Goal: Task Accomplishment & Management: Manage account settings

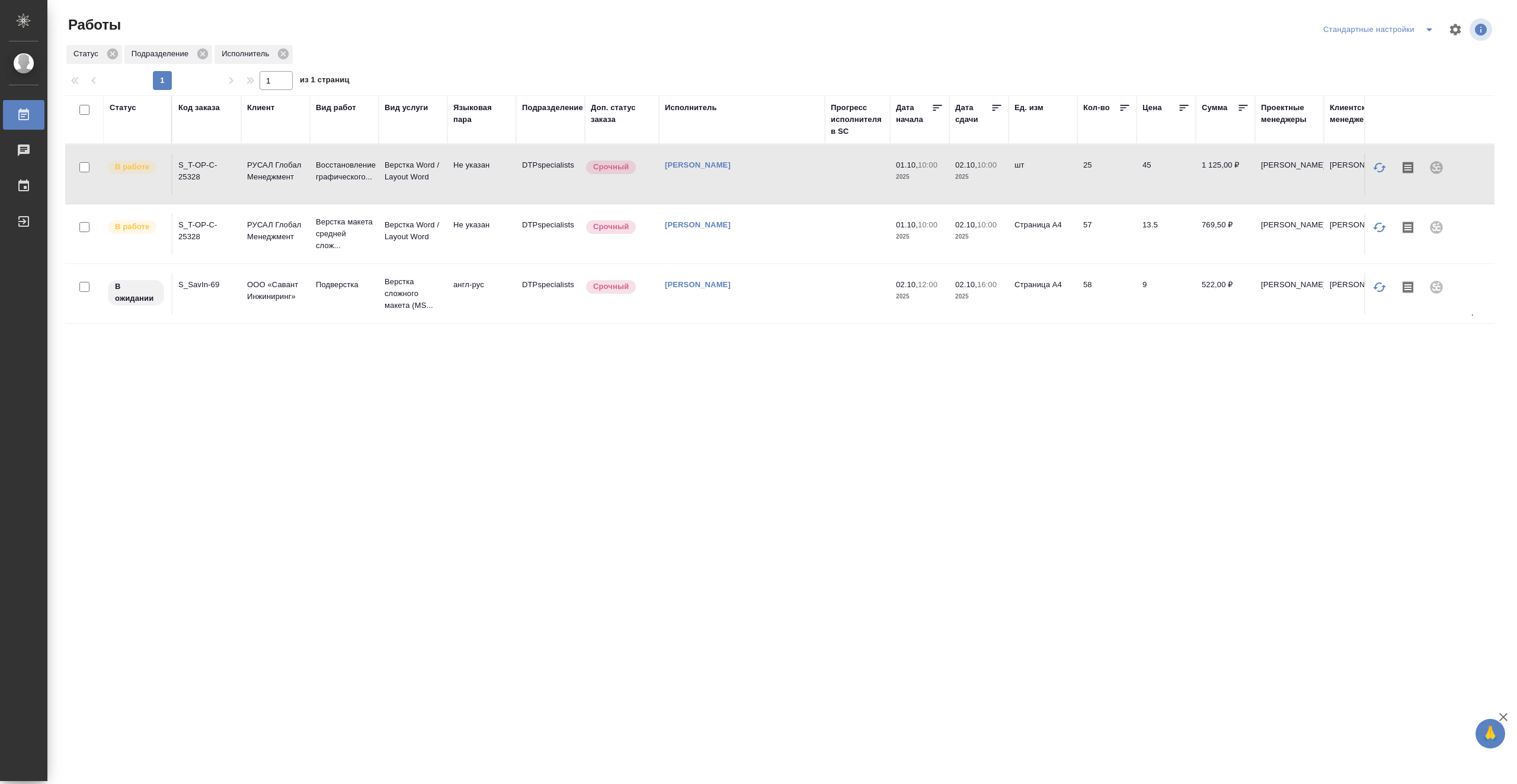
click at [822, 180] on td "[PERSON_NAME]" at bounding box center [742, 174] width 166 height 41
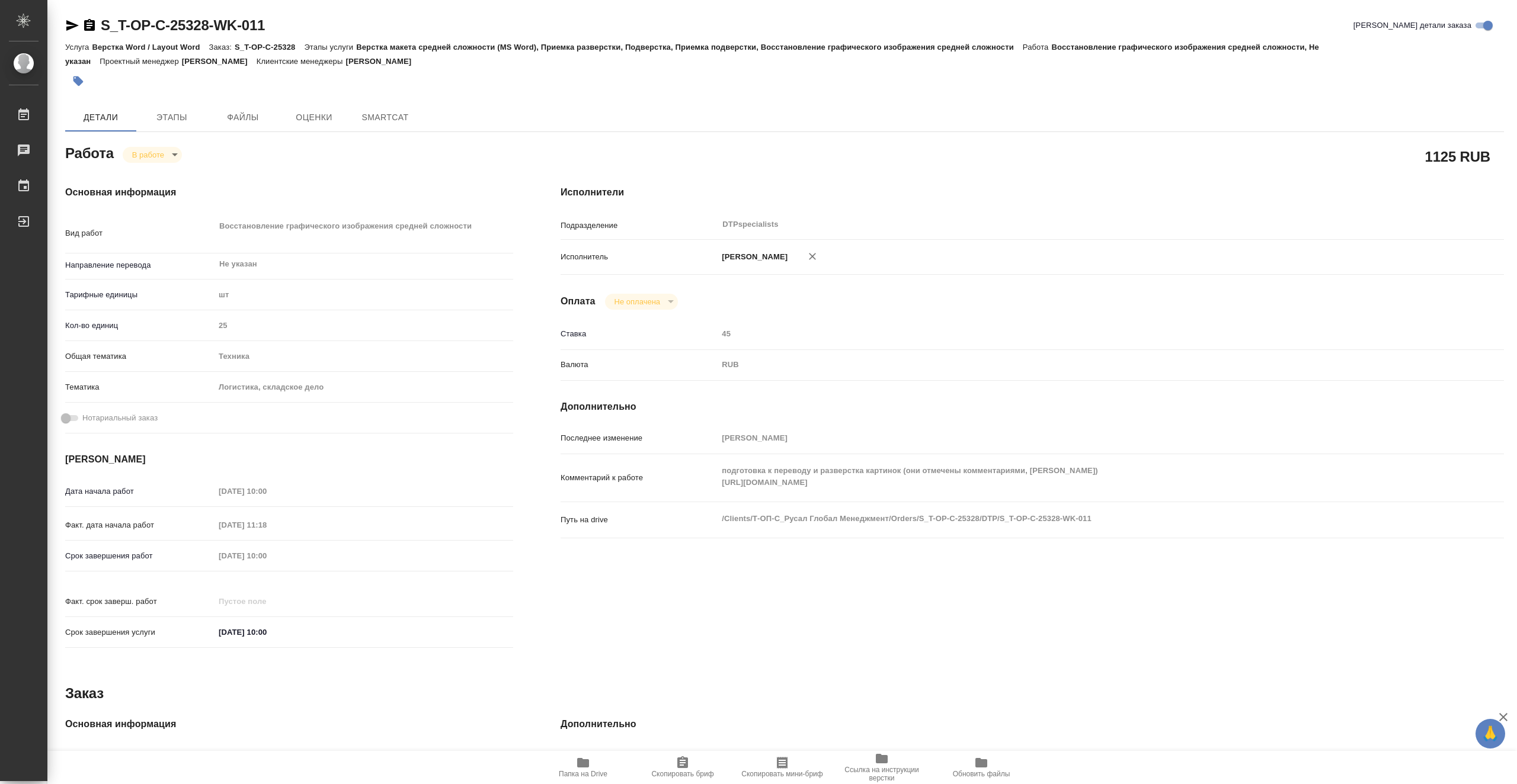
type textarea "x"
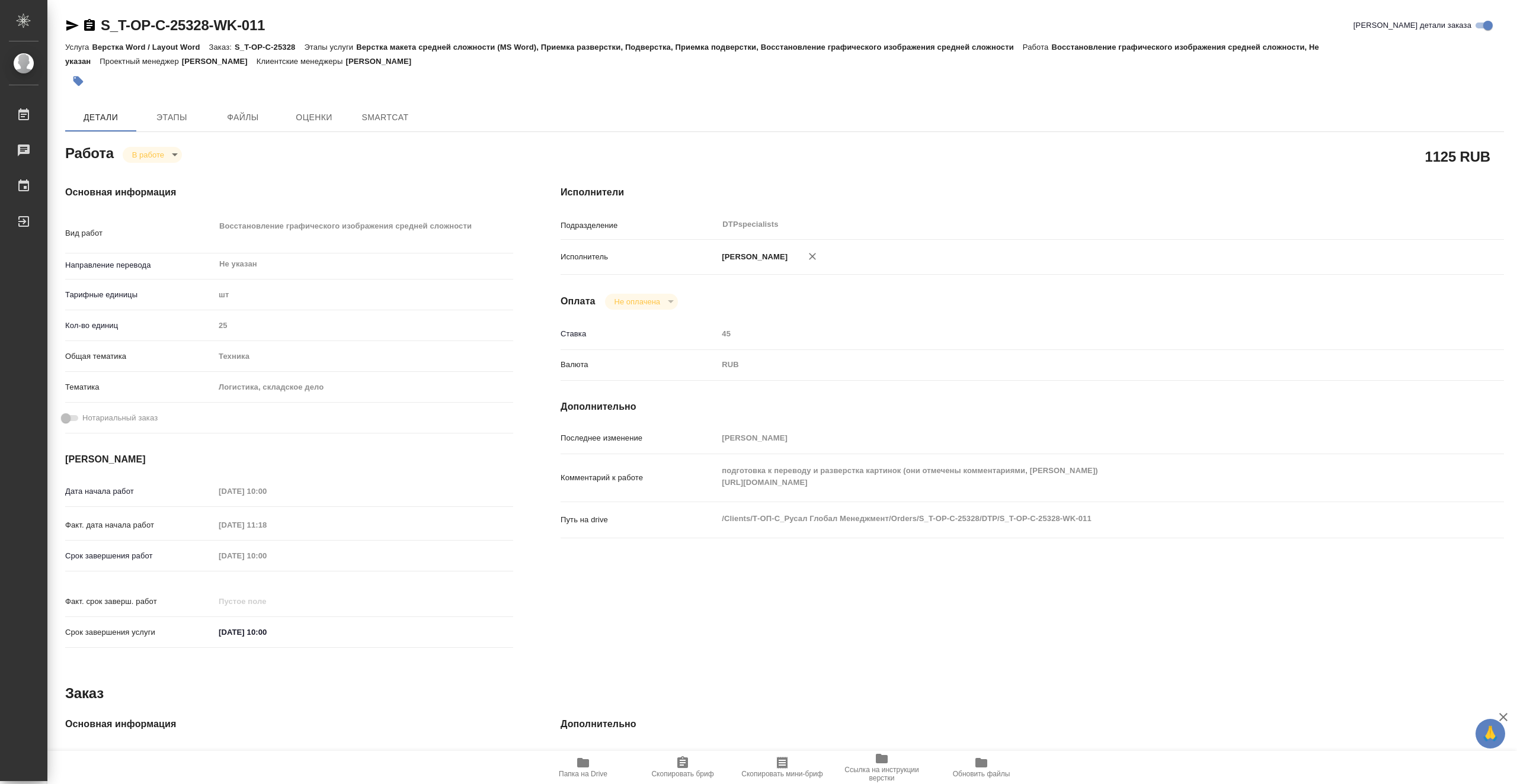
type textarea "x"
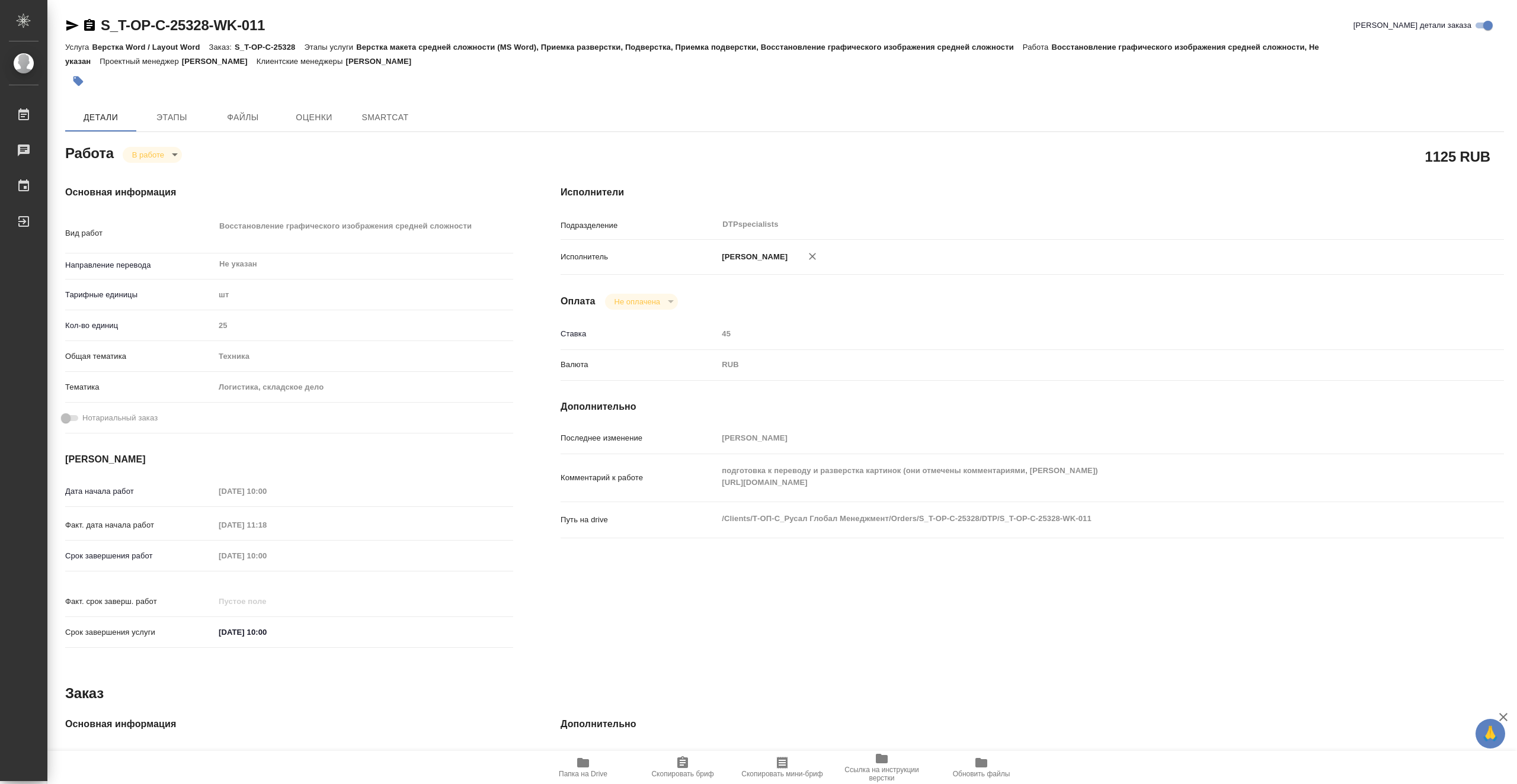
type textarea "x"
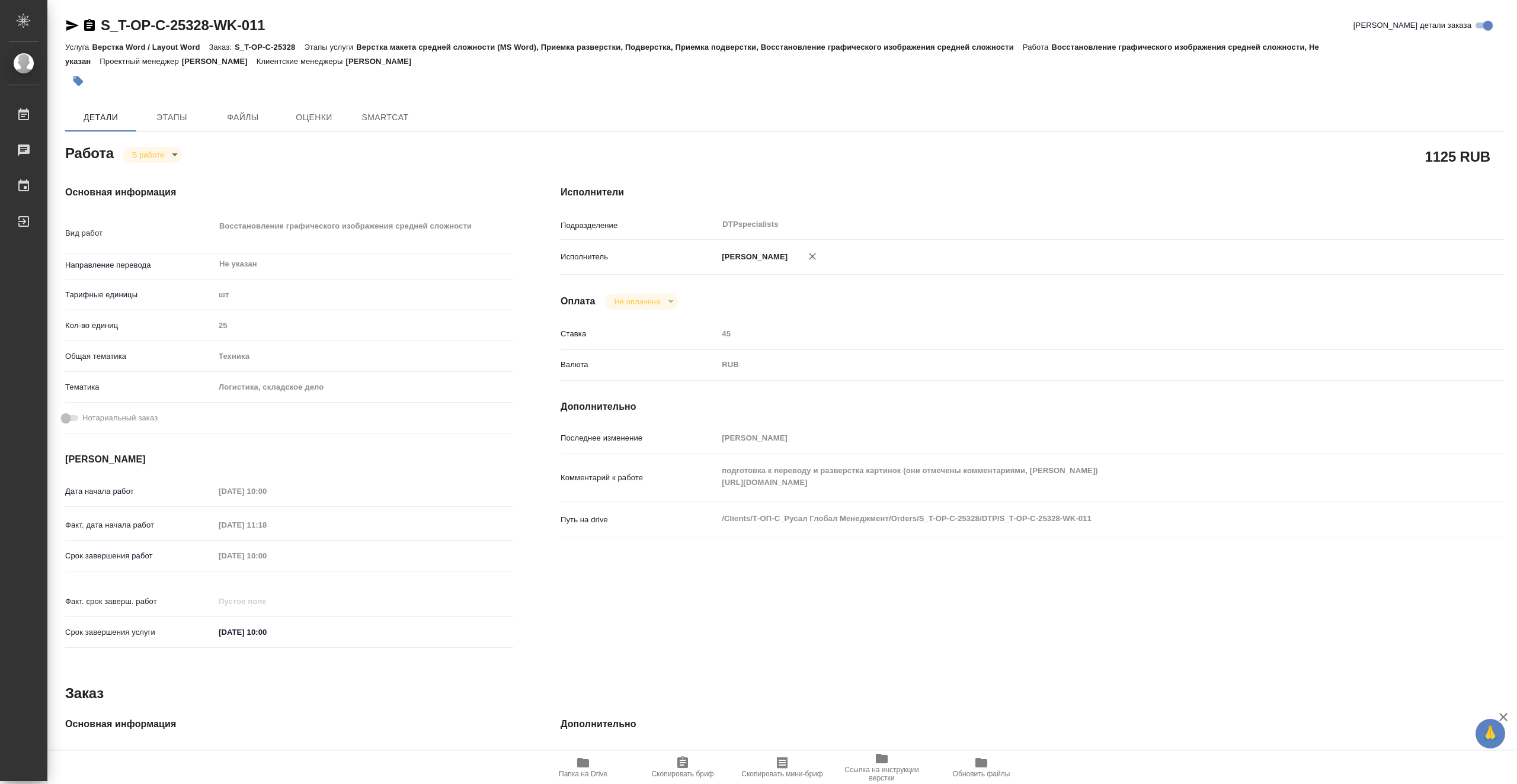
type textarea "x"
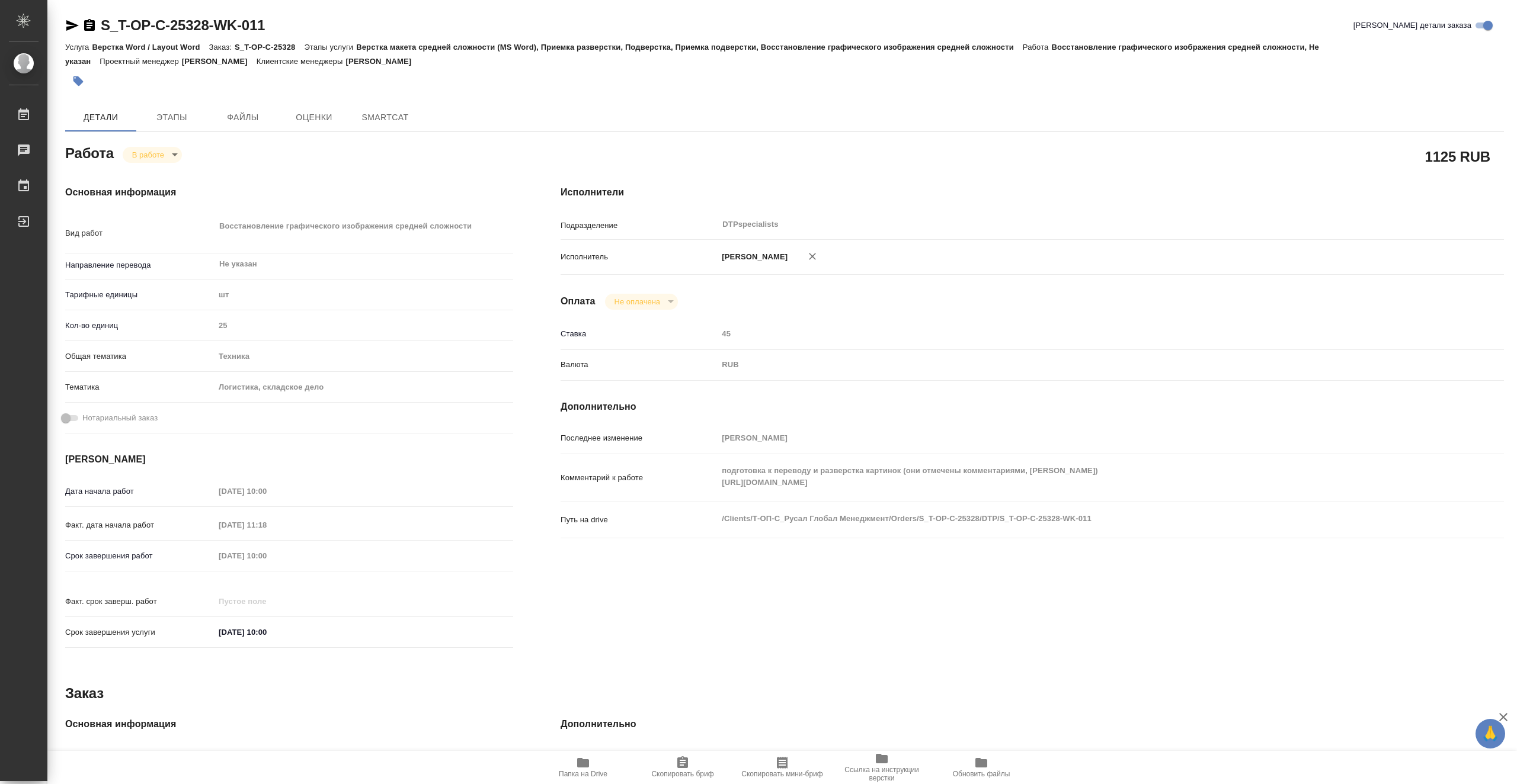
type textarea "x"
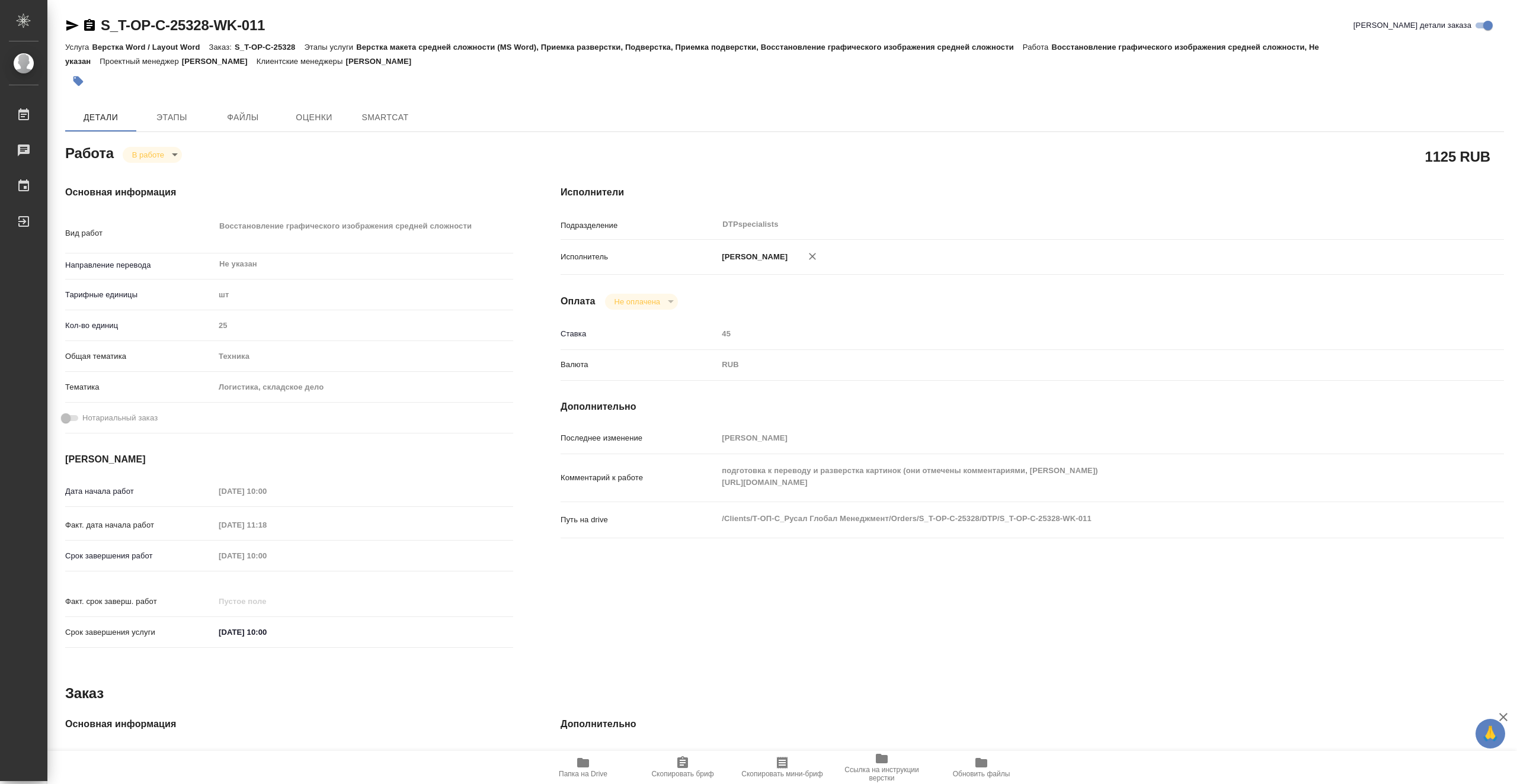
type textarea "x"
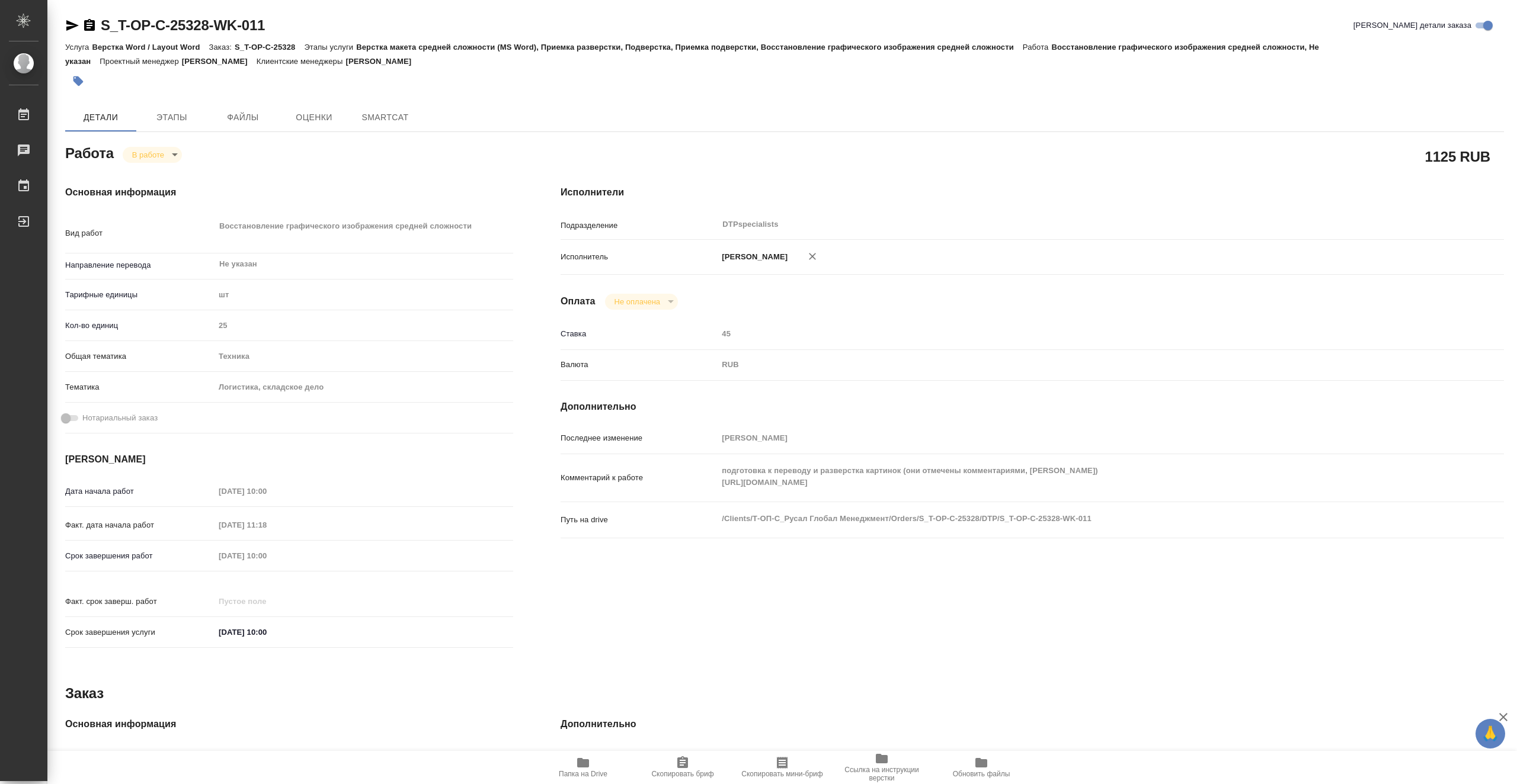
type textarea "x"
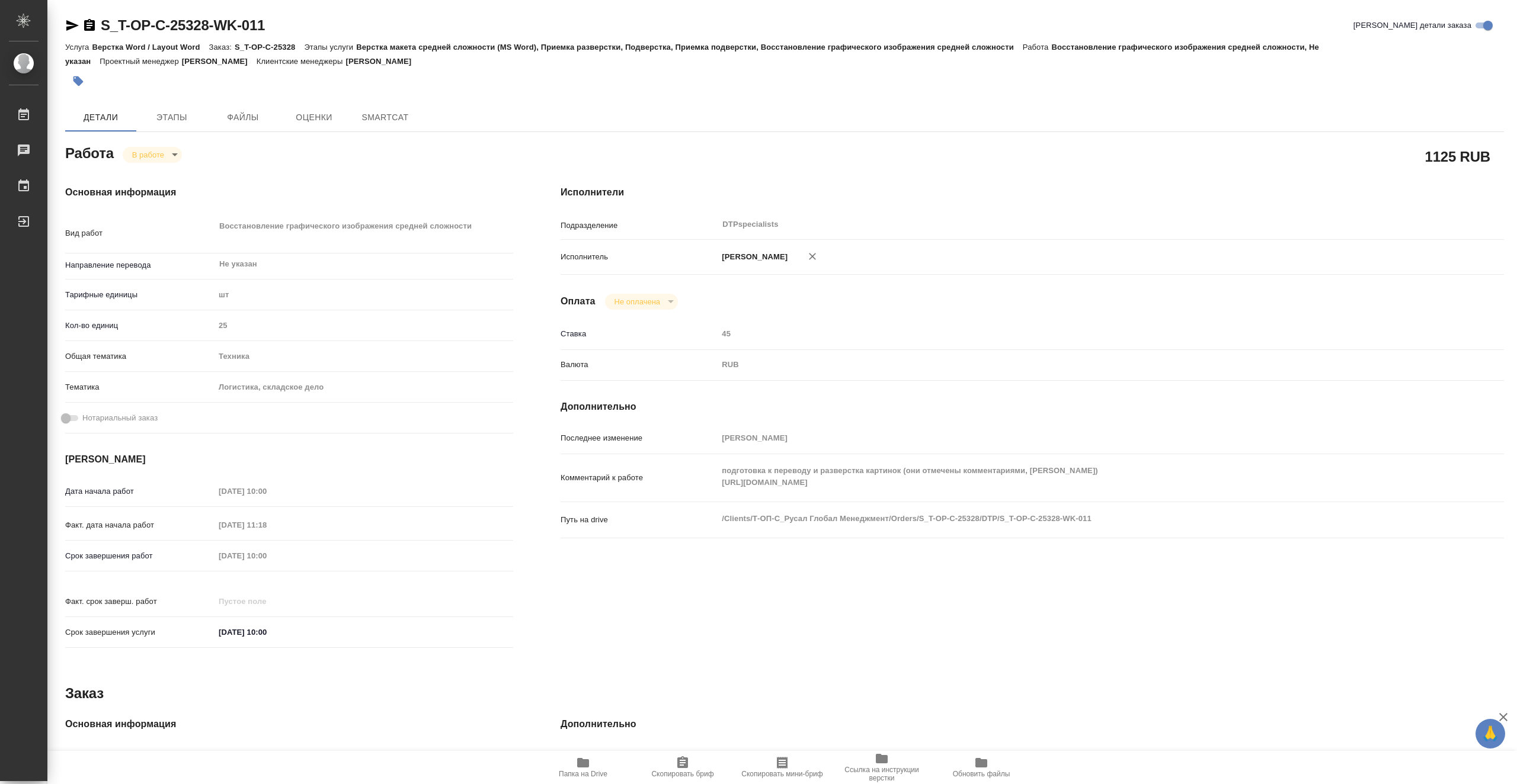
type textarea "x"
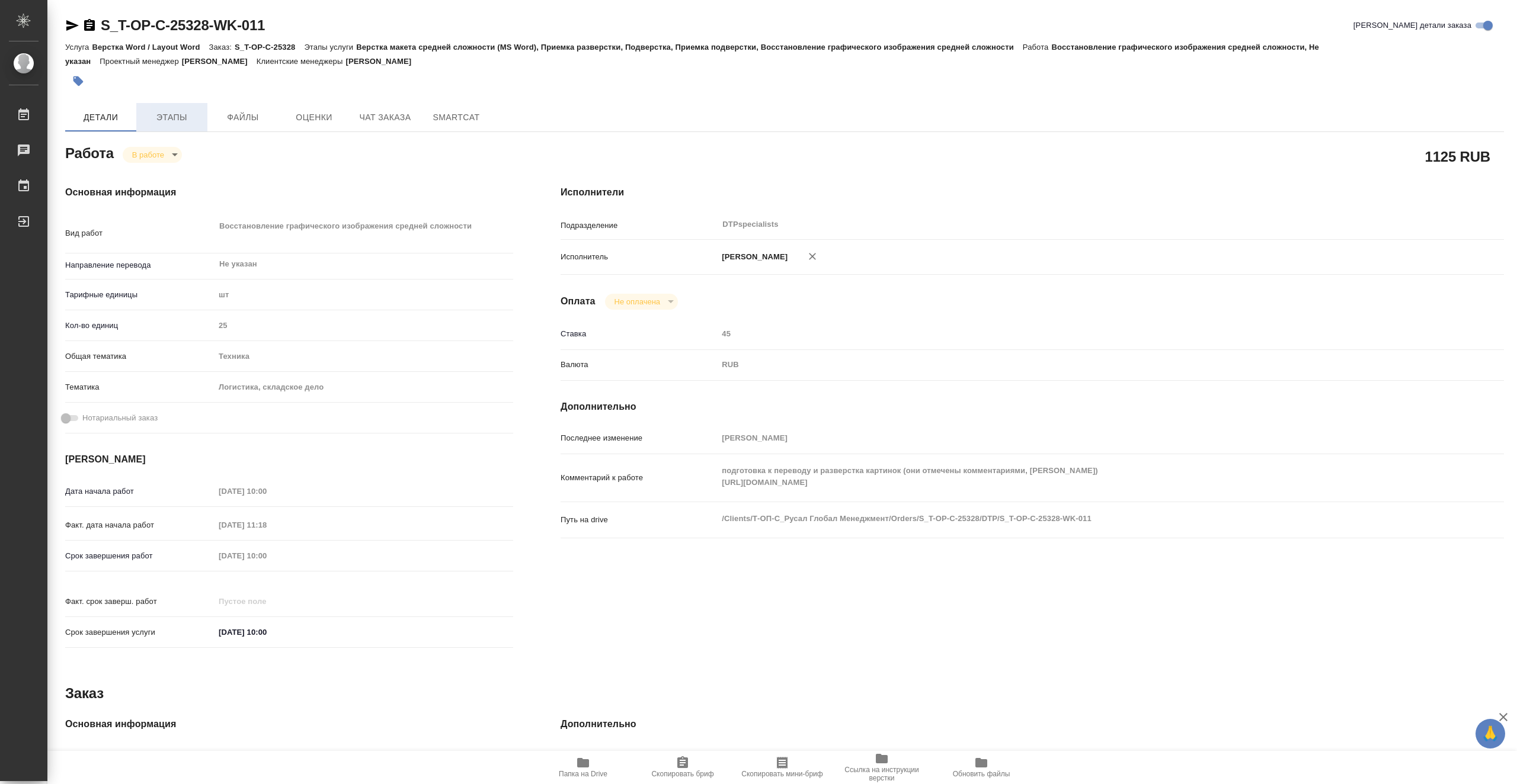
click at [173, 110] on span "Этапы" at bounding box center [172, 117] width 57 height 15
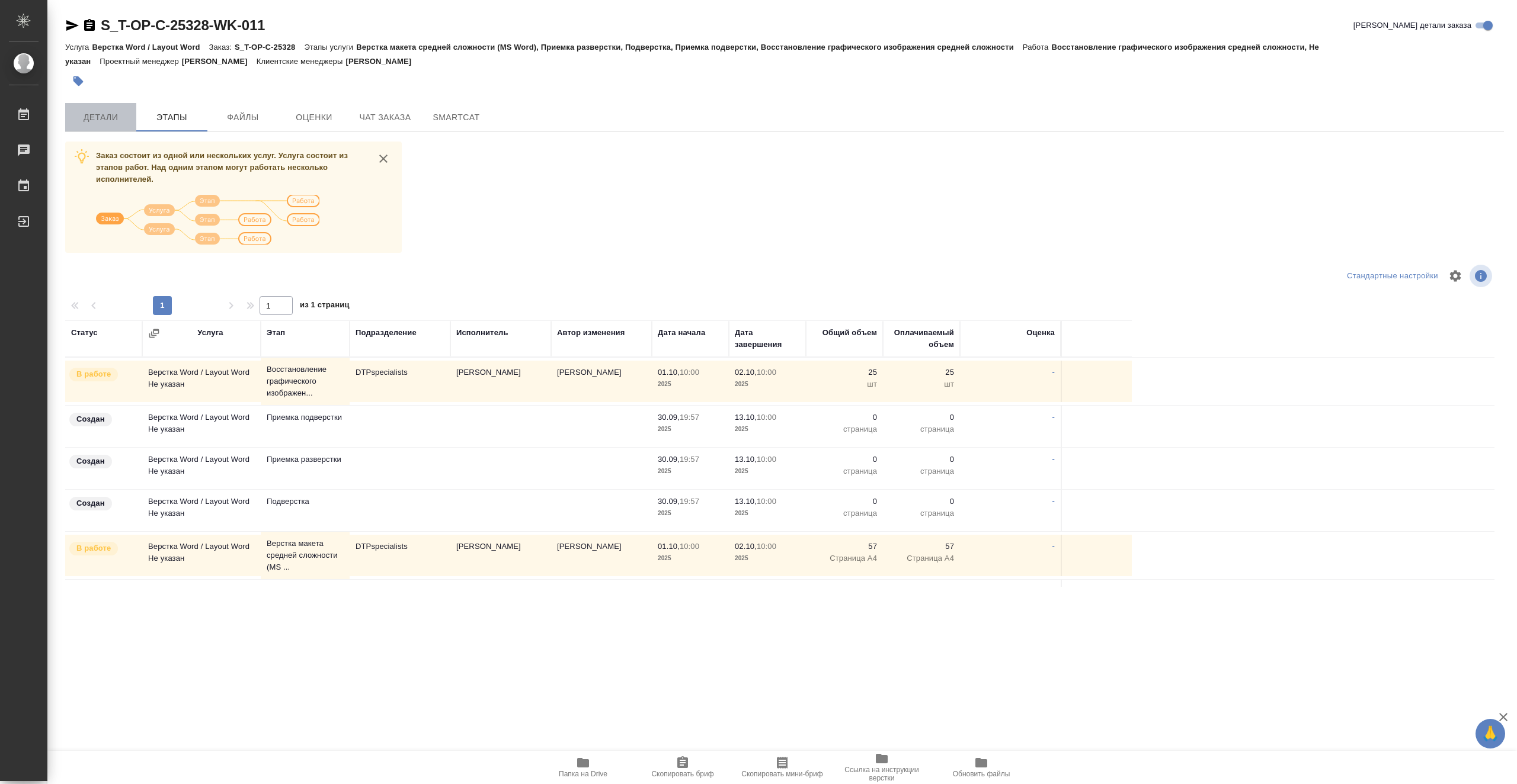
click at [104, 123] on span "Детали" at bounding box center [101, 117] width 57 height 15
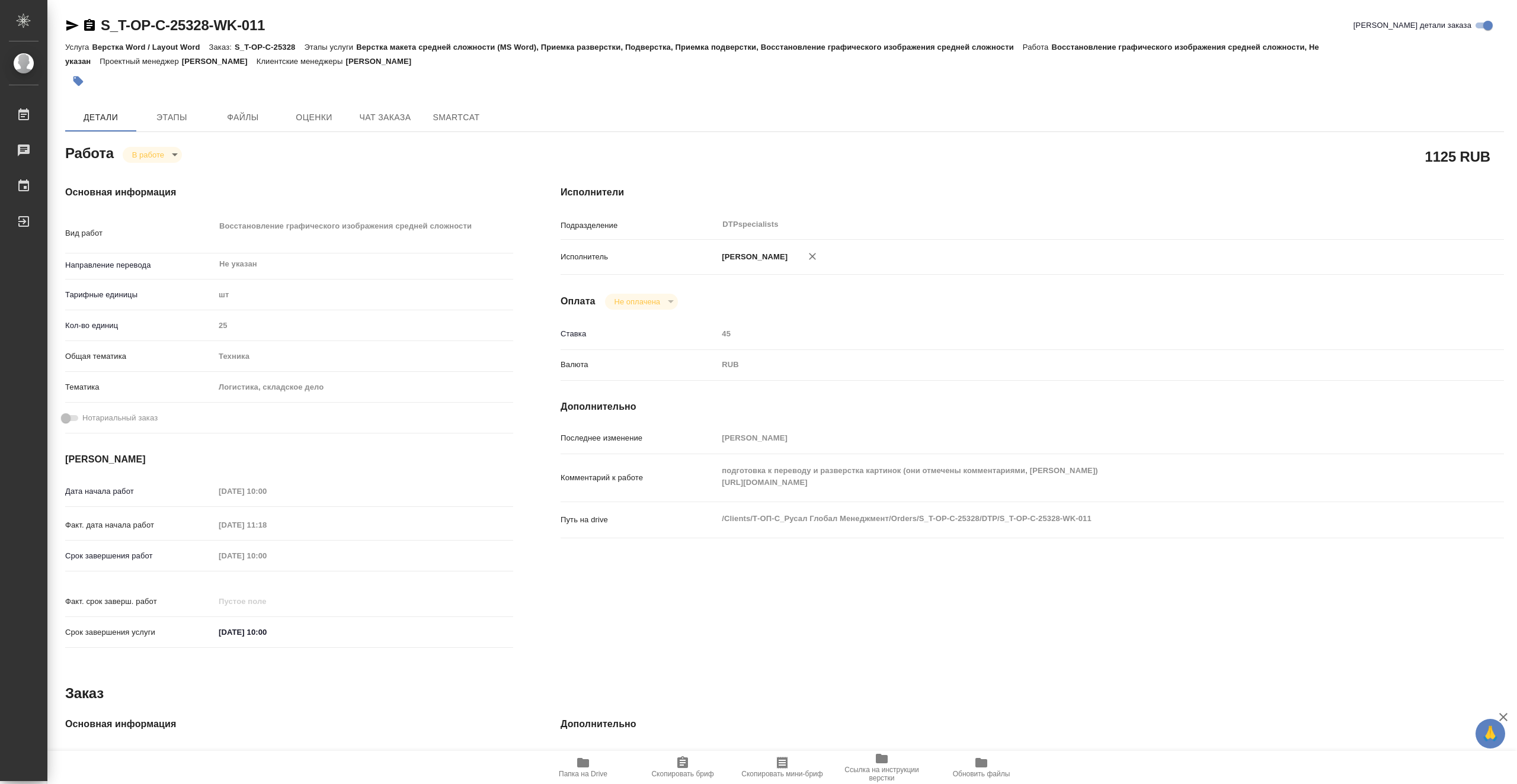
type textarea "x"
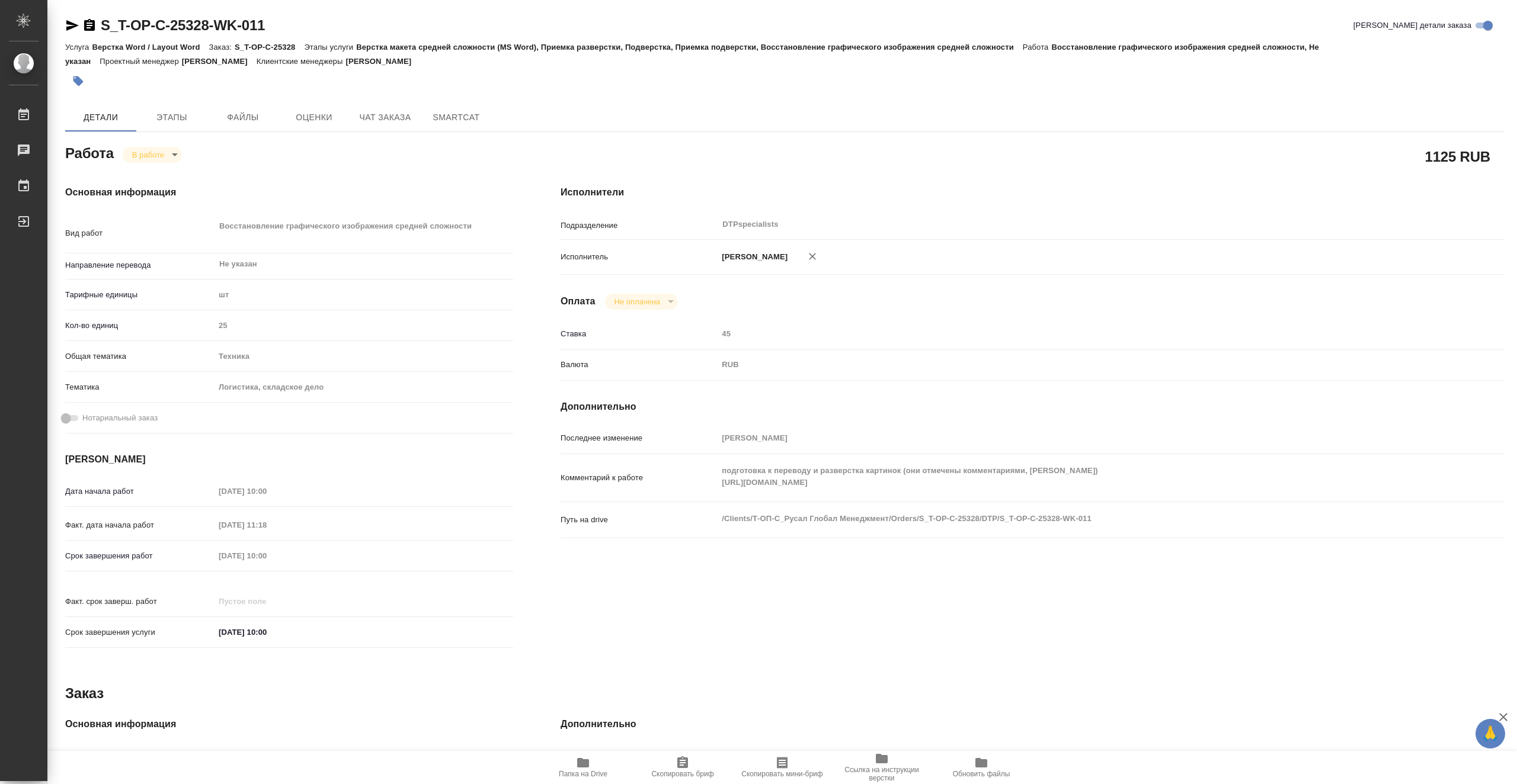
type textarea "x"
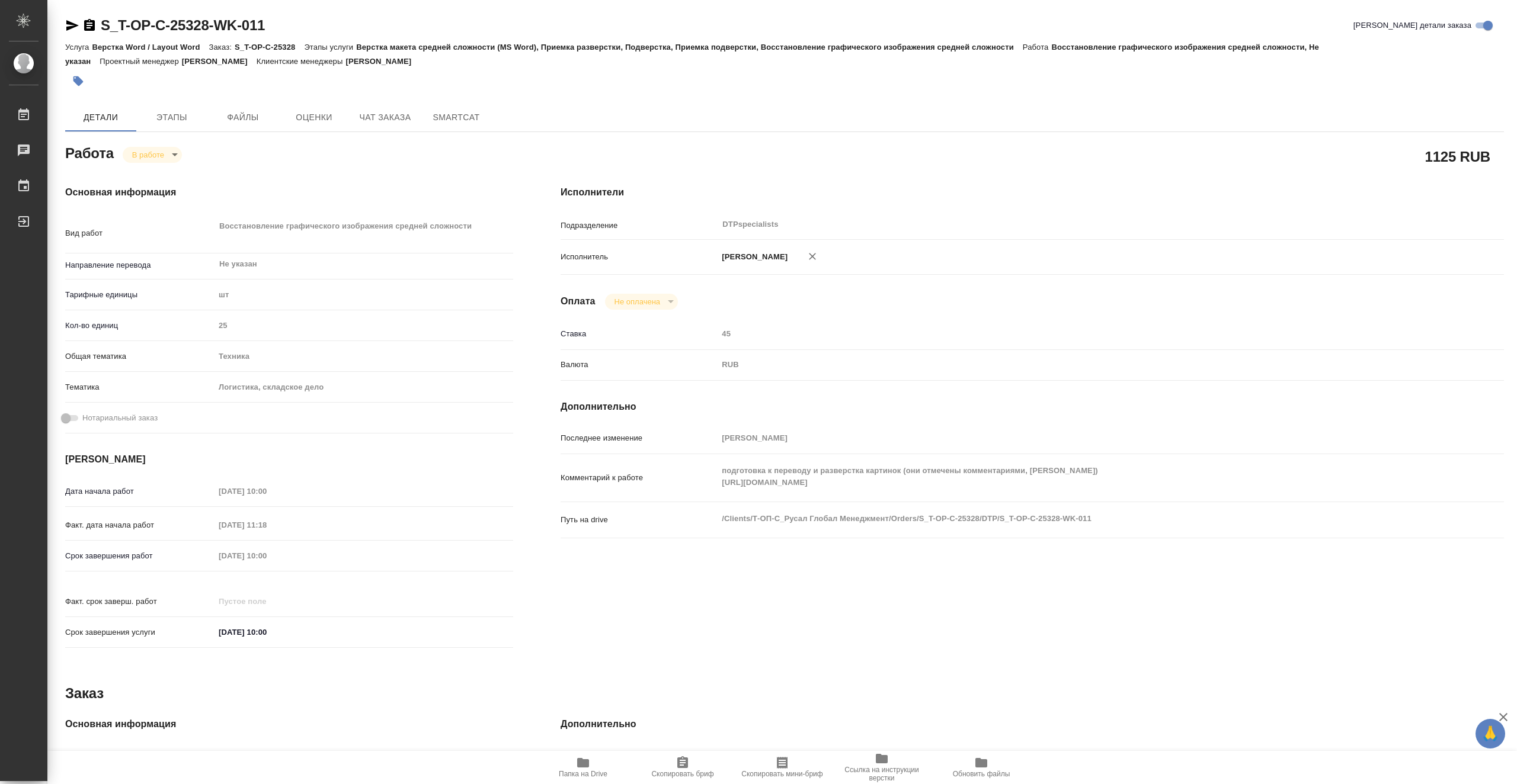
type textarea "x"
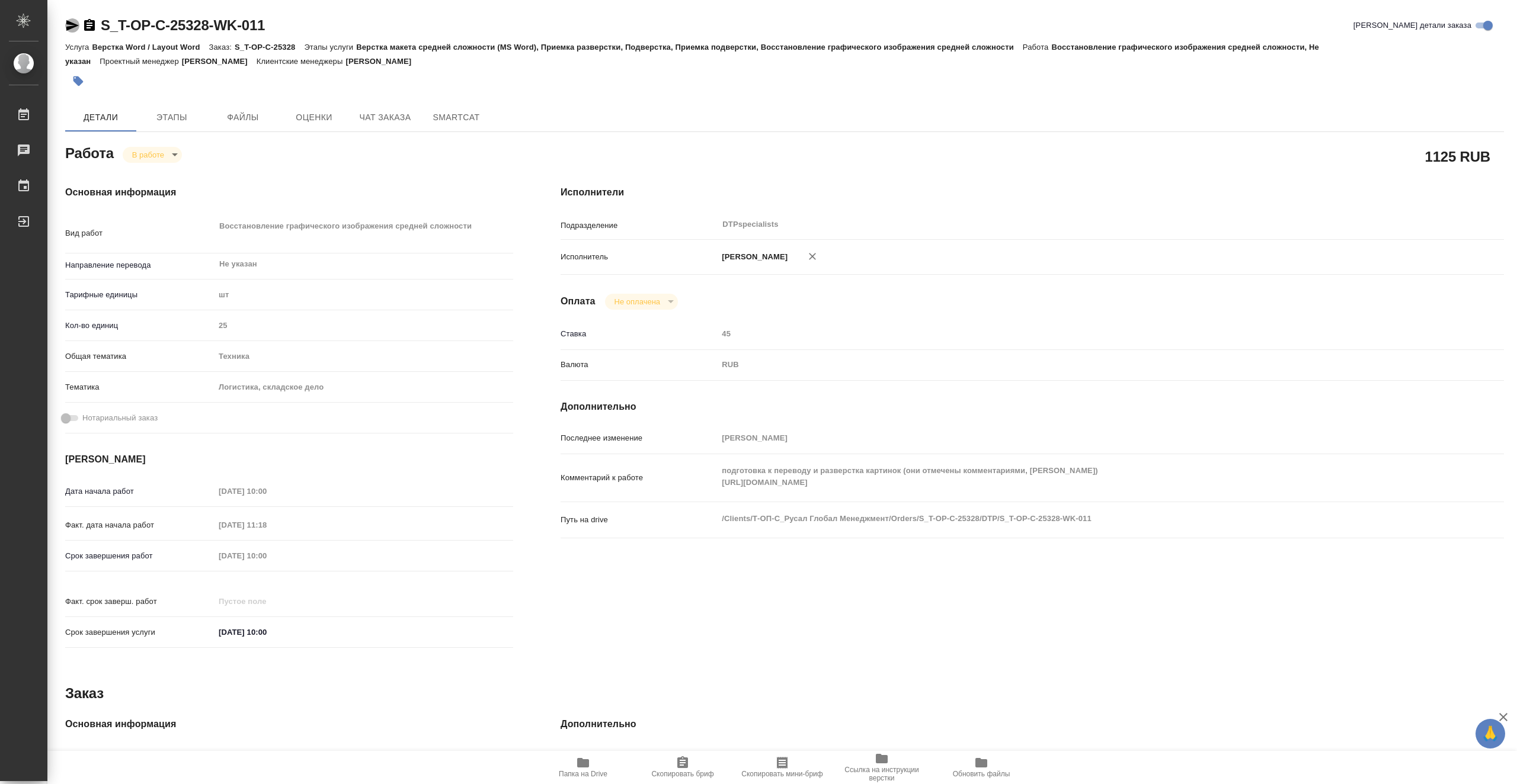
click at [74, 21] on icon "button" at bounding box center [72, 25] width 14 height 14
